Goal: Transaction & Acquisition: Subscribe to service/newsletter

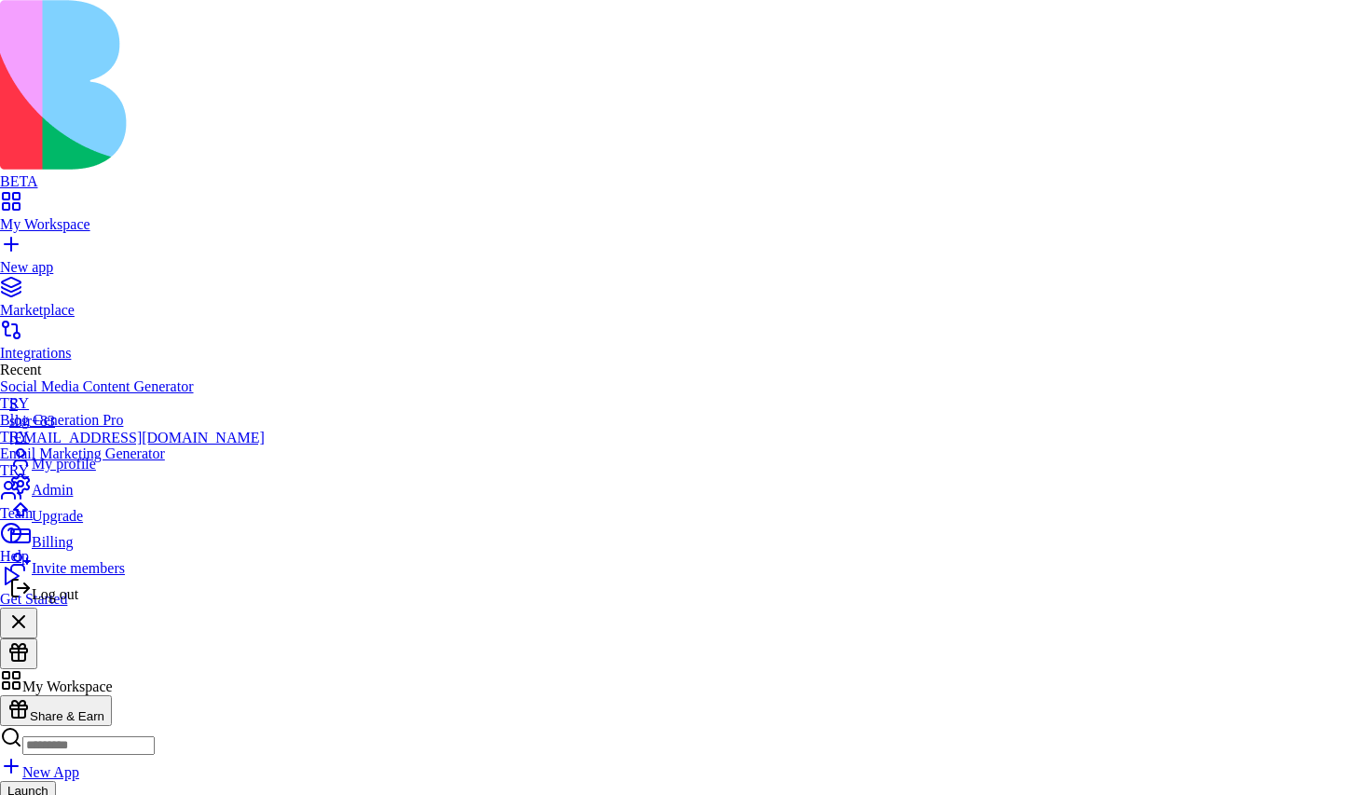
click at [83, 524] on span "Upgrade" at bounding box center [57, 516] width 51 height 16
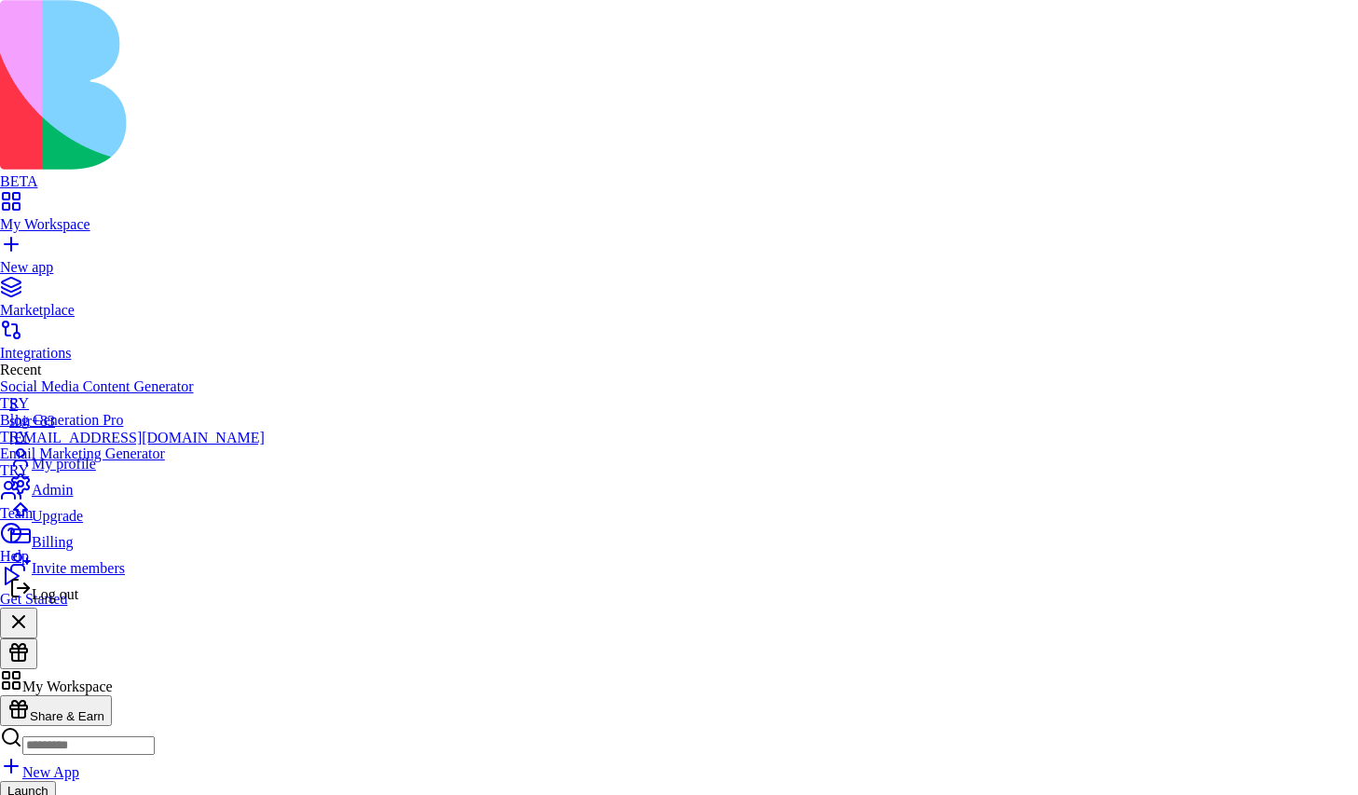
click at [116, 603] on div "Log out" at bounding box center [136, 590] width 255 height 26
